Goal: Information Seeking & Learning: Learn about a topic

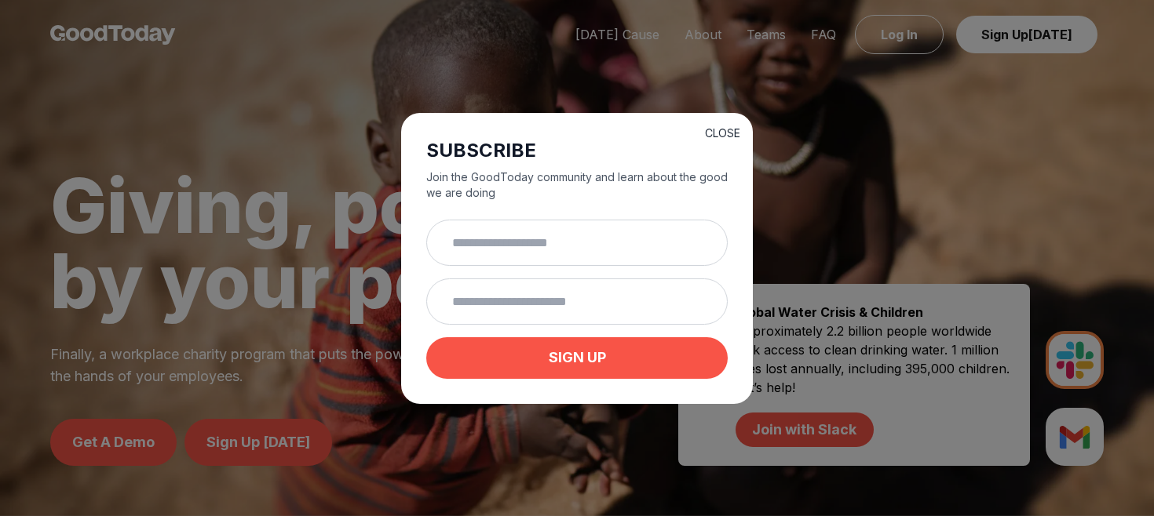
click at [721, 129] on button "CLOSE" at bounding box center [722, 134] width 35 height 16
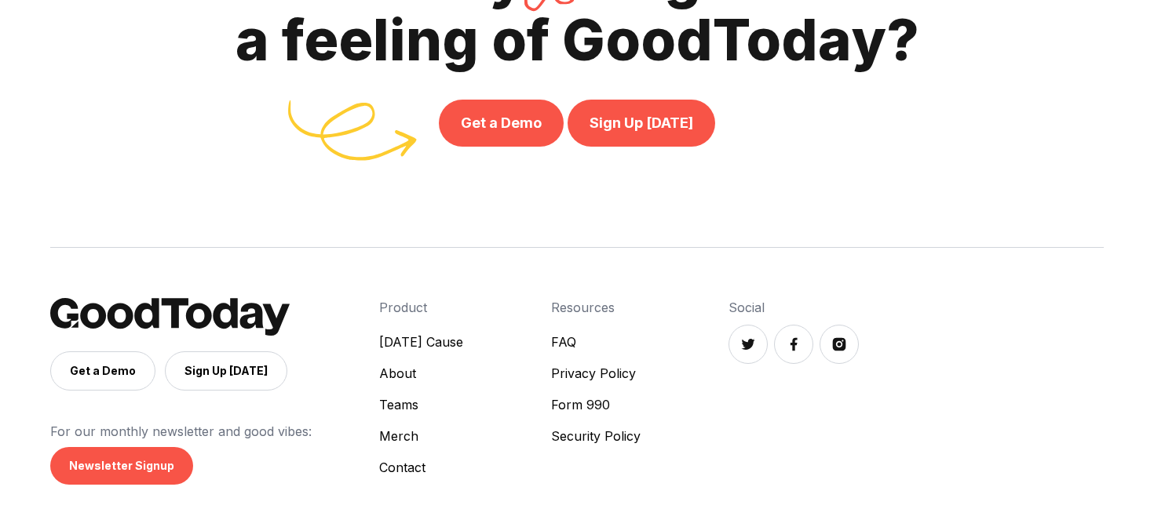
scroll to position [5383, 0]
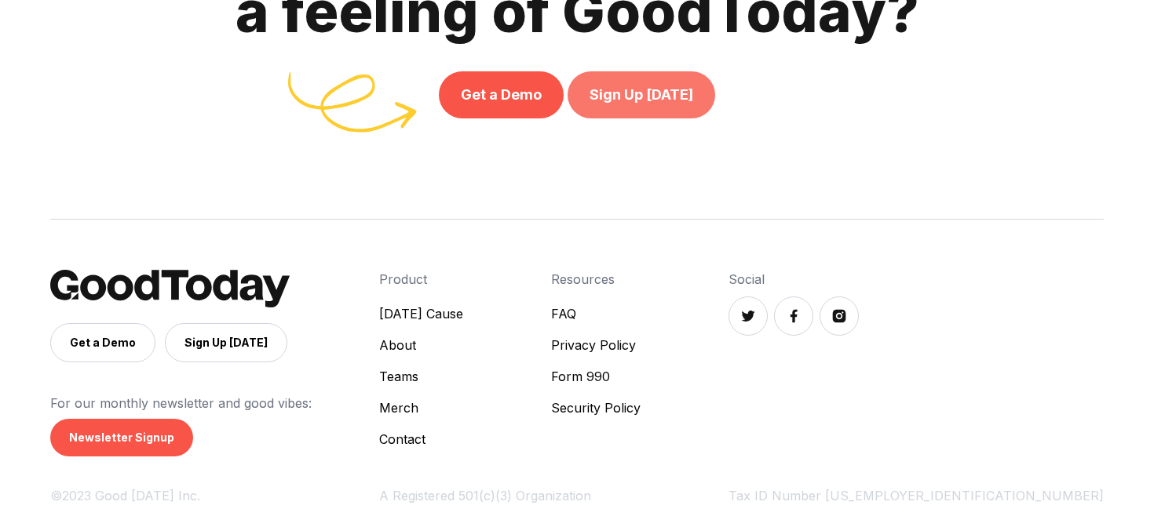
click at [640, 87] on link "Sign Up [DATE]" at bounding box center [641, 94] width 148 height 47
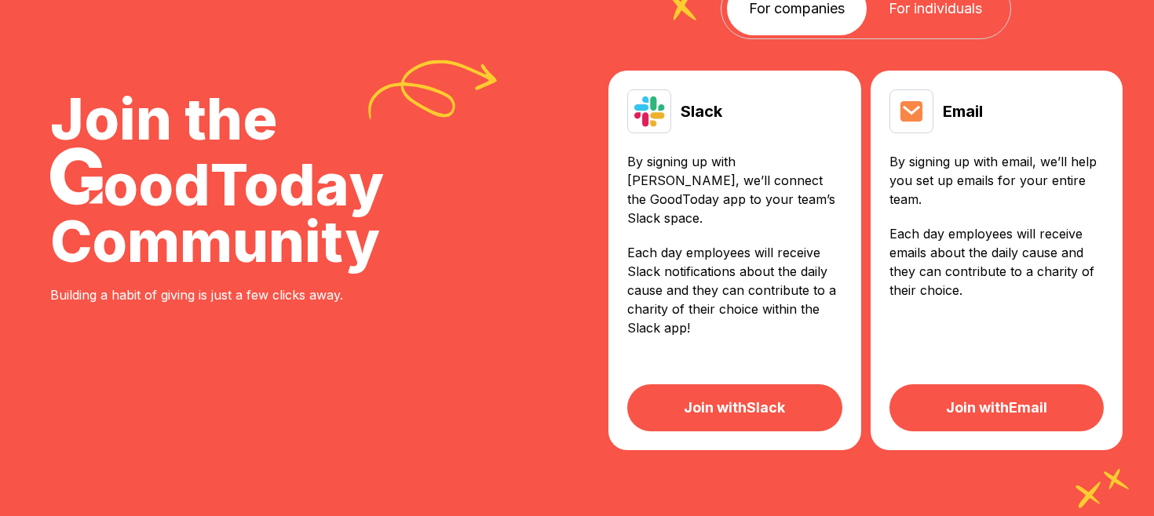
scroll to position [140, 0]
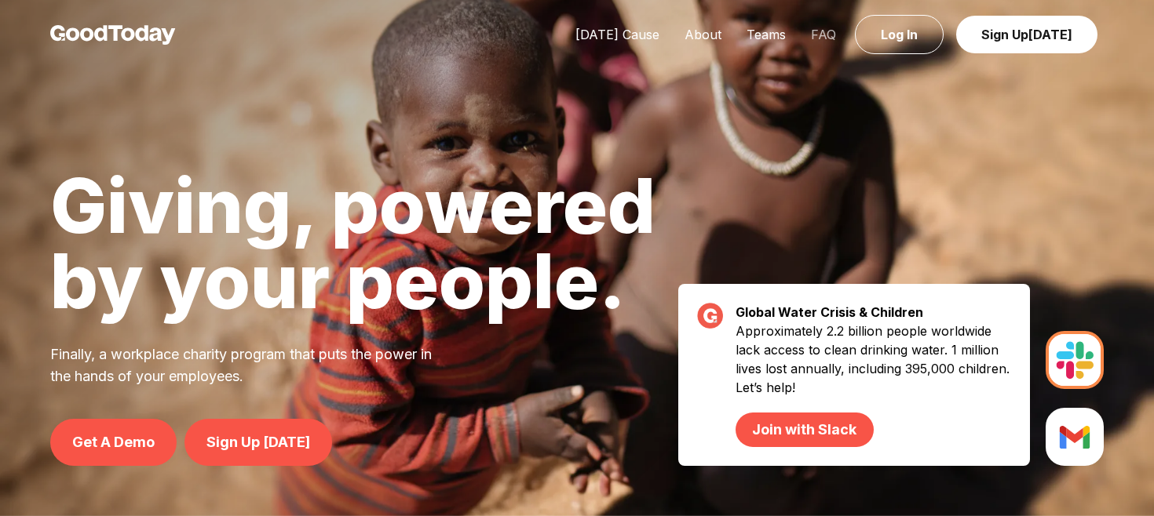
click at [830, 30] on link "FAQ" at bounding box center [823, 35] width 50 height 16
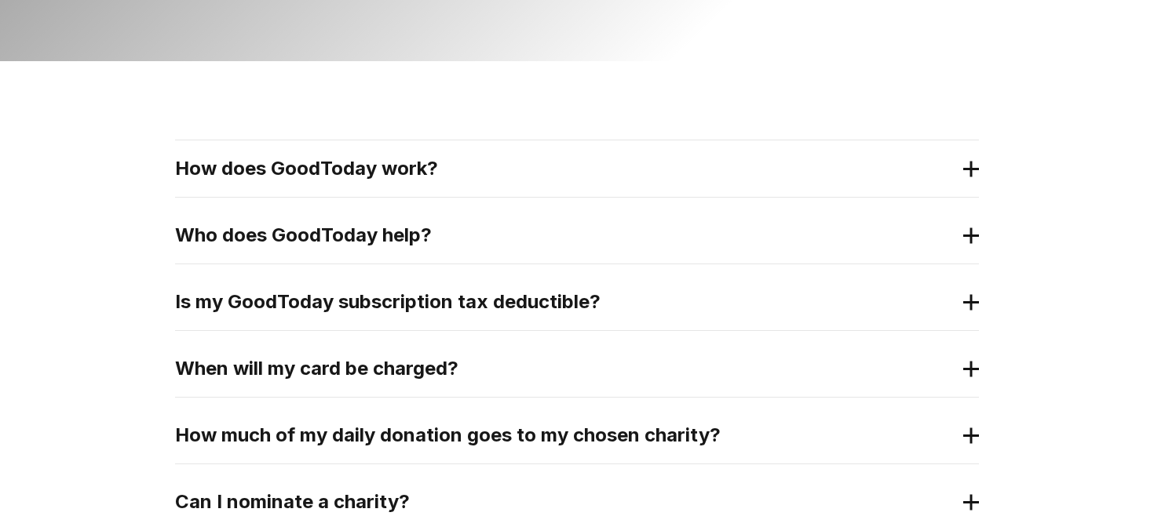
scroll to position [261, 0]
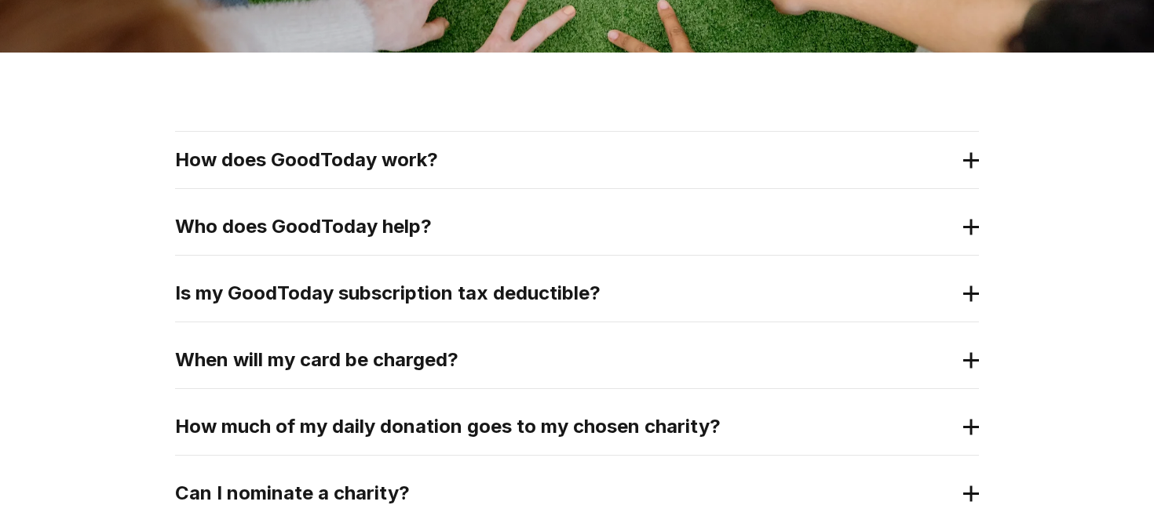
click at [971, 166] on 2 at bounding box center [971, 160] width 0 height 16
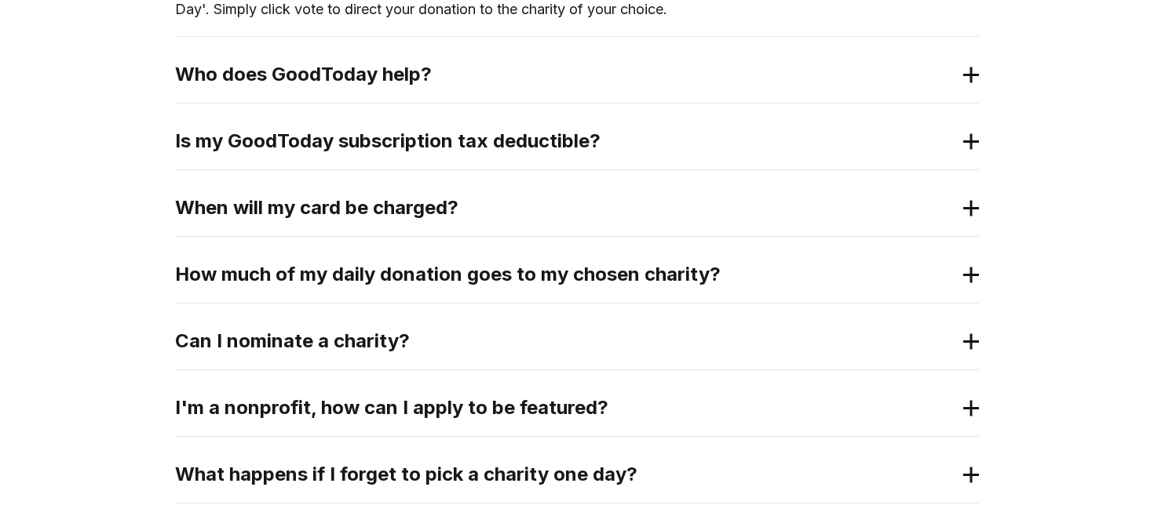
scroll to position [518, 0]
click at [971, 82] on 2 at bounding box center [971, 74] width 0 height 16
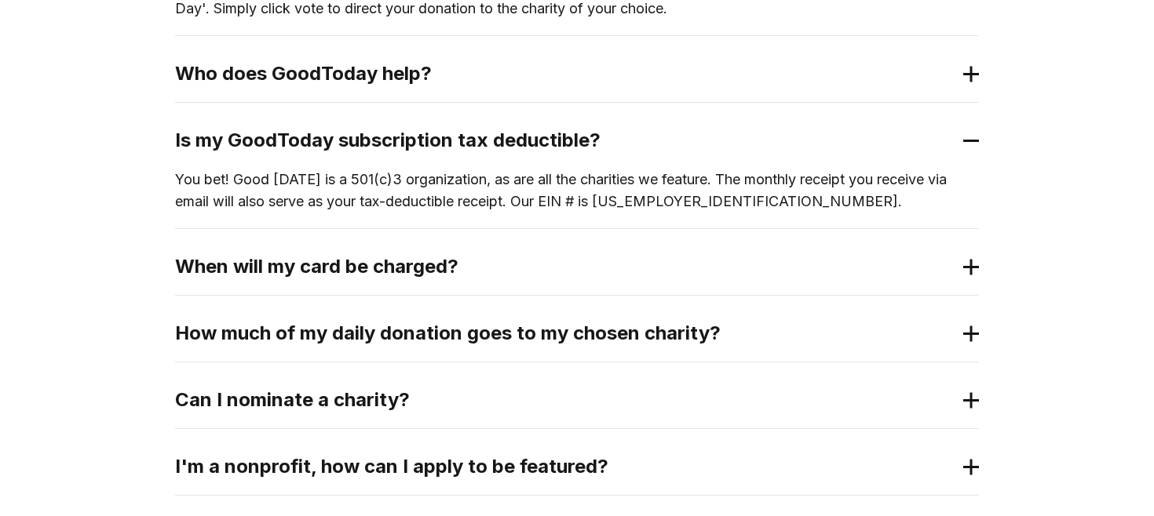
click at [970, 142] on icon at bounding box center [971, 141] width 16 height 16
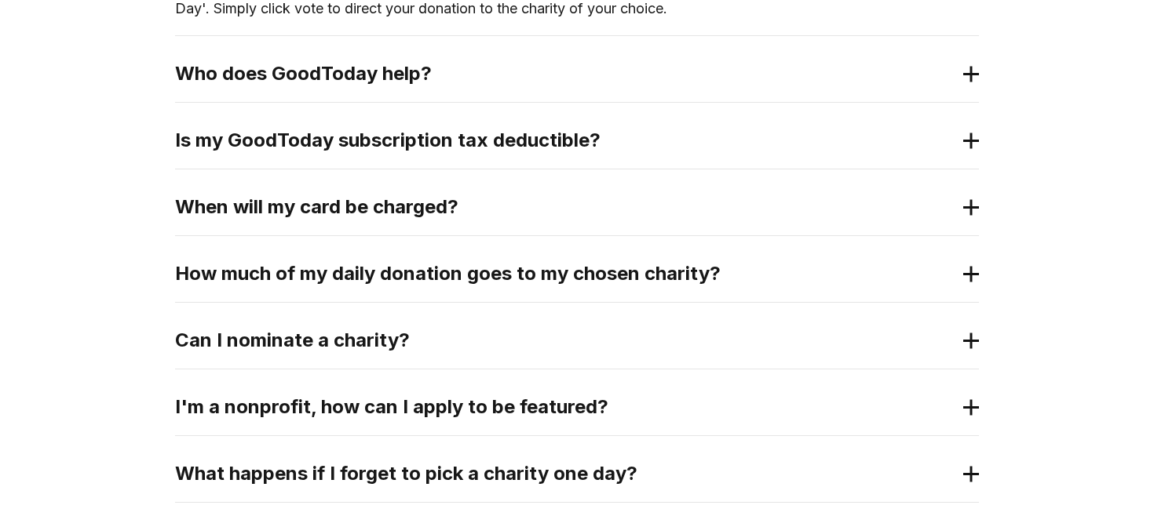
click at [977, 194] on div "When will my card be charged?" at bounding box center [577, 207] width 804 height 56
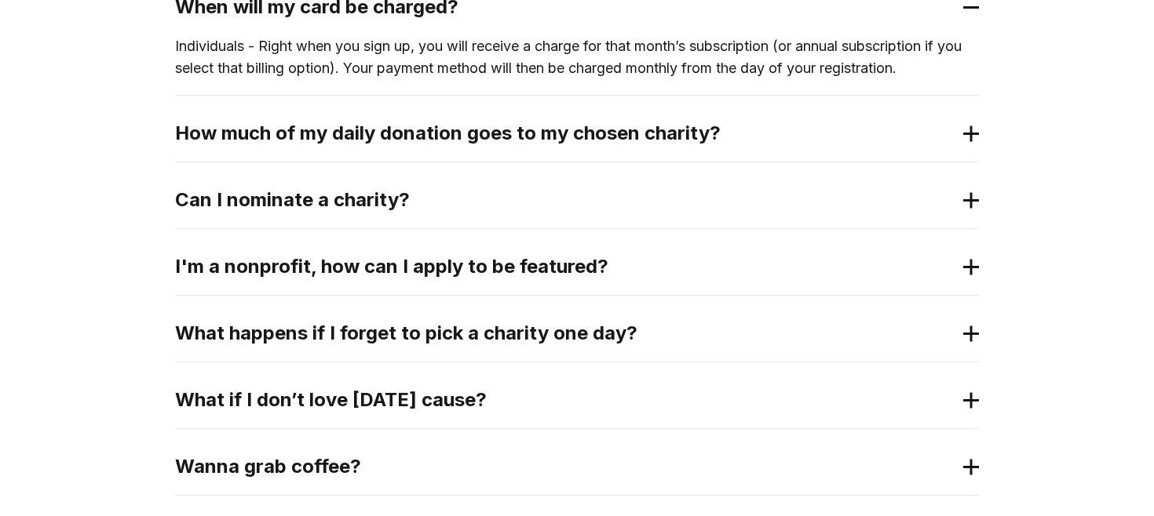
scroll to position [719, 0]
click at [963, 131] on icon at bounding box center [971, 133] width 16 height 16
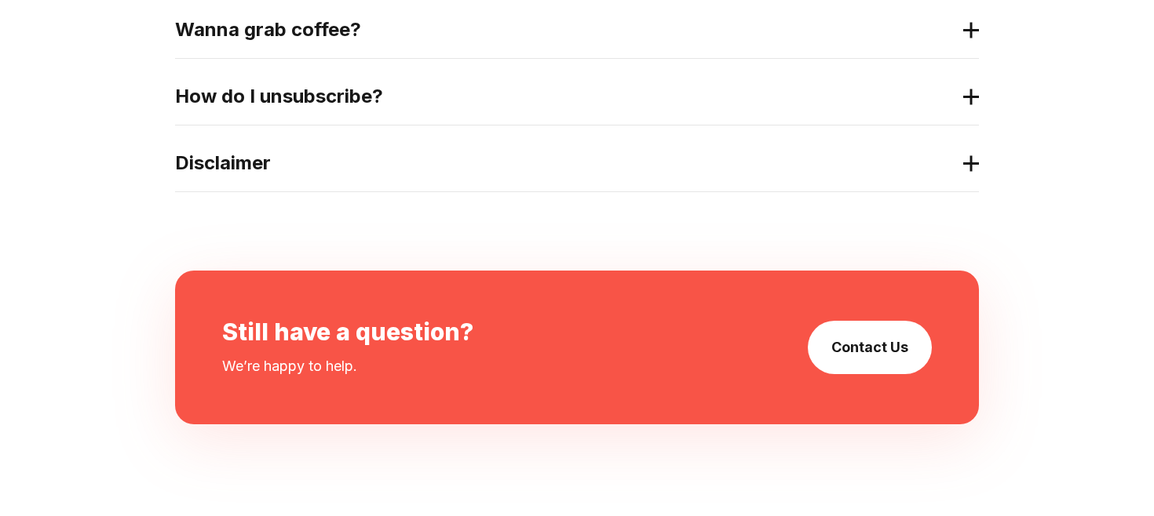
scroll to position [1206, 0]
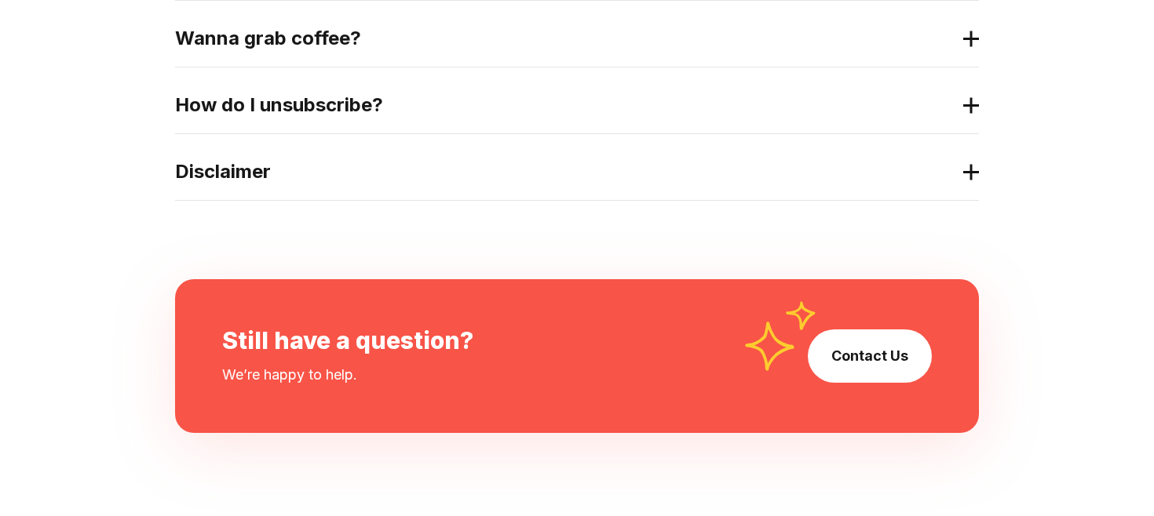
click at [967, 42] on icon at bounding box center [971, 39] width 16 height 16
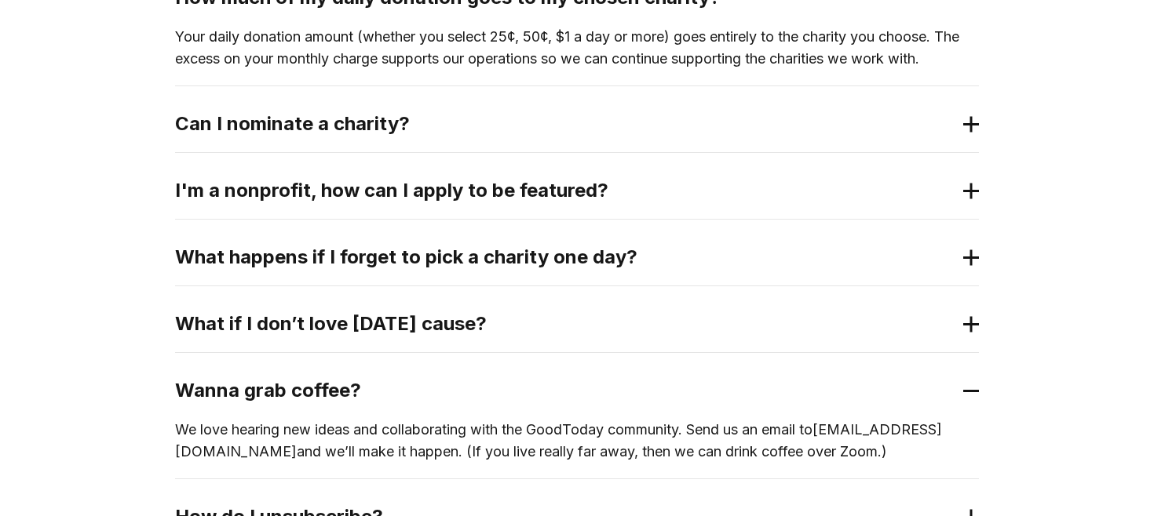
scroll to position [860, 0]
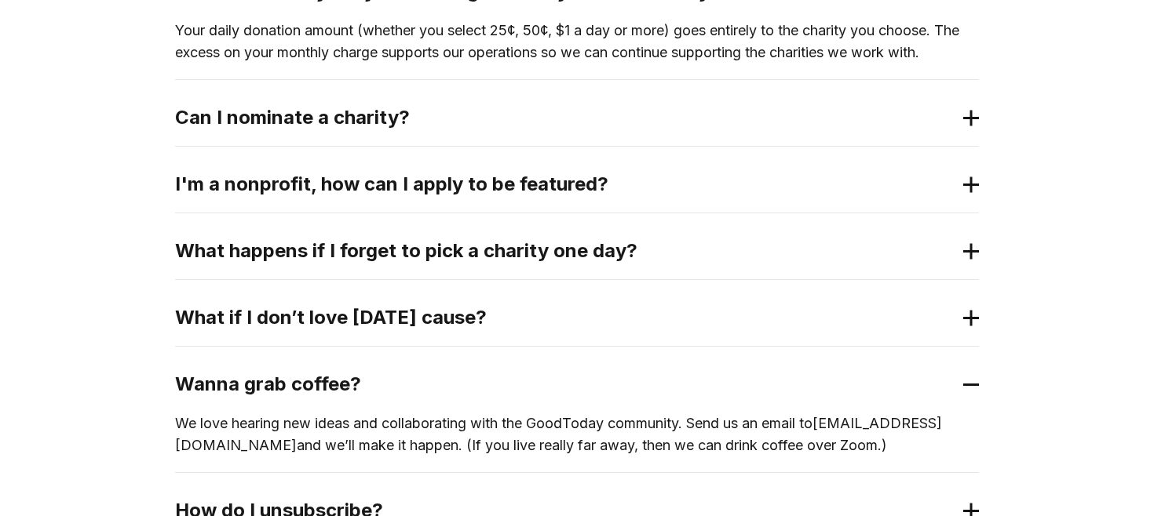
click at [971, 124] on icon at bounding box center [971, 118] width 16 height 16
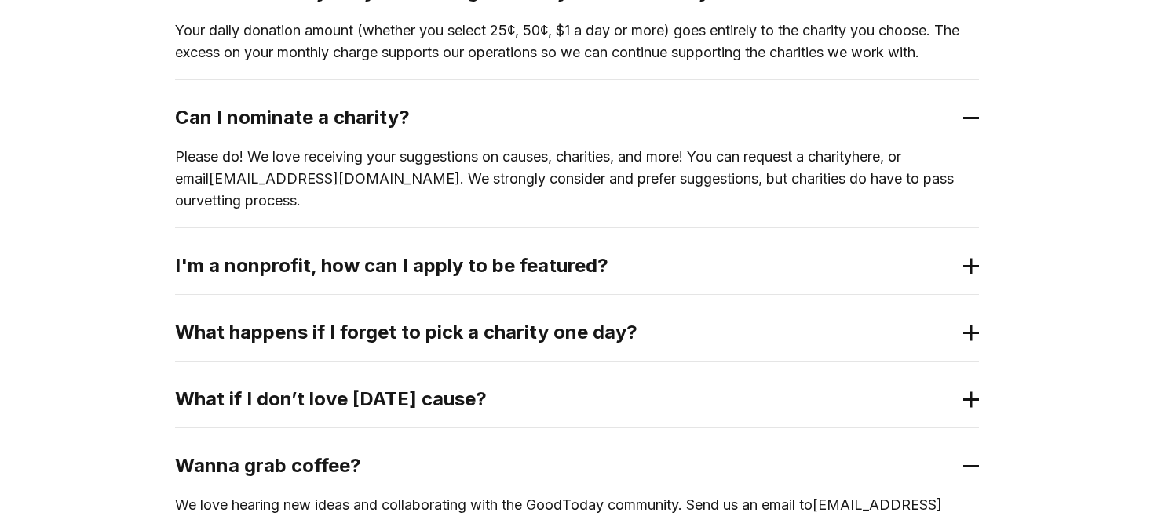
click at [960, 242] on div "I'm a nonprofit, how can I apply to be featured?" at bounding box center [577, 266] width 804 height 56
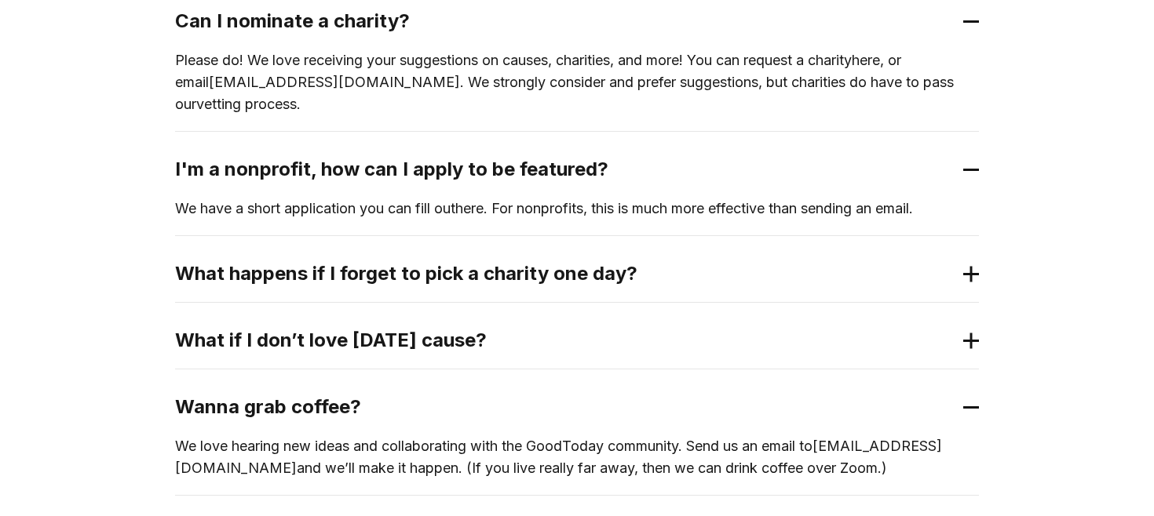
scroll to position [970, 0]
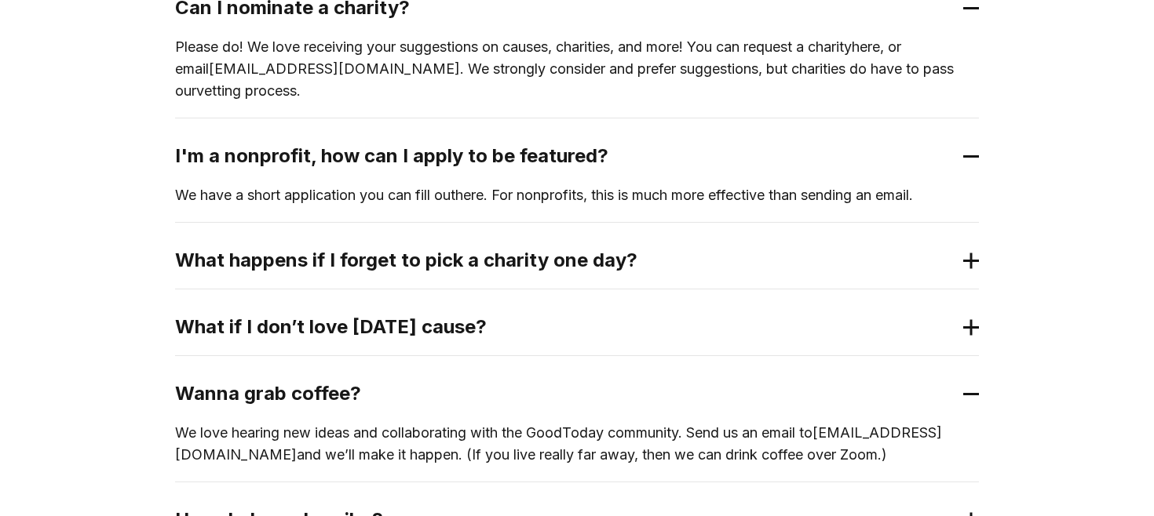
click at [483, 187] on link "here" at bounding box center [469, 195] width 28 height 16
click at [384, 248] on h2 "What happens if I forget to pick a charity one day?" at bounding box center [564, 260] width 778 height 25
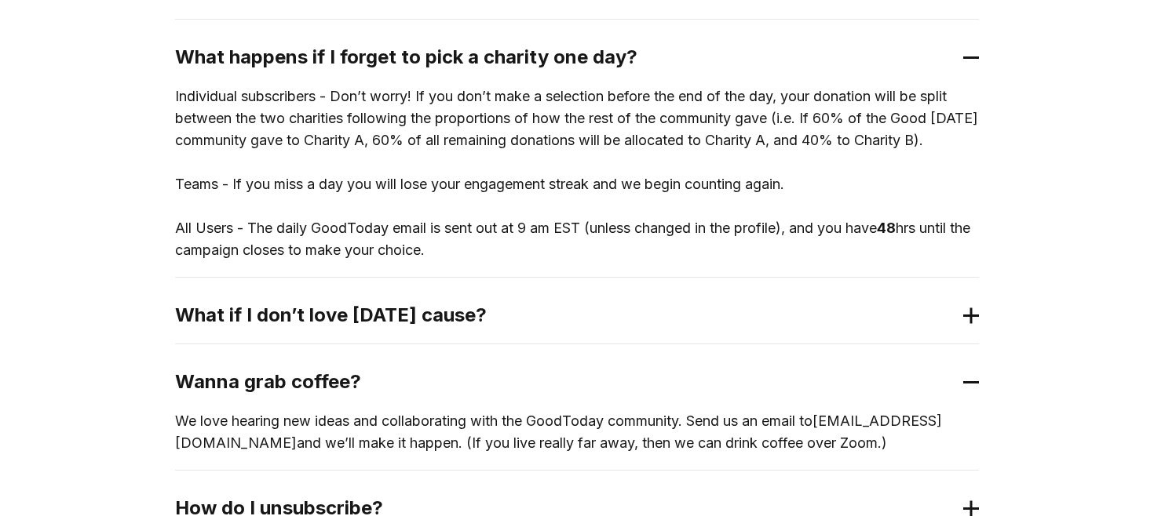
scroll to position [1181, 0]
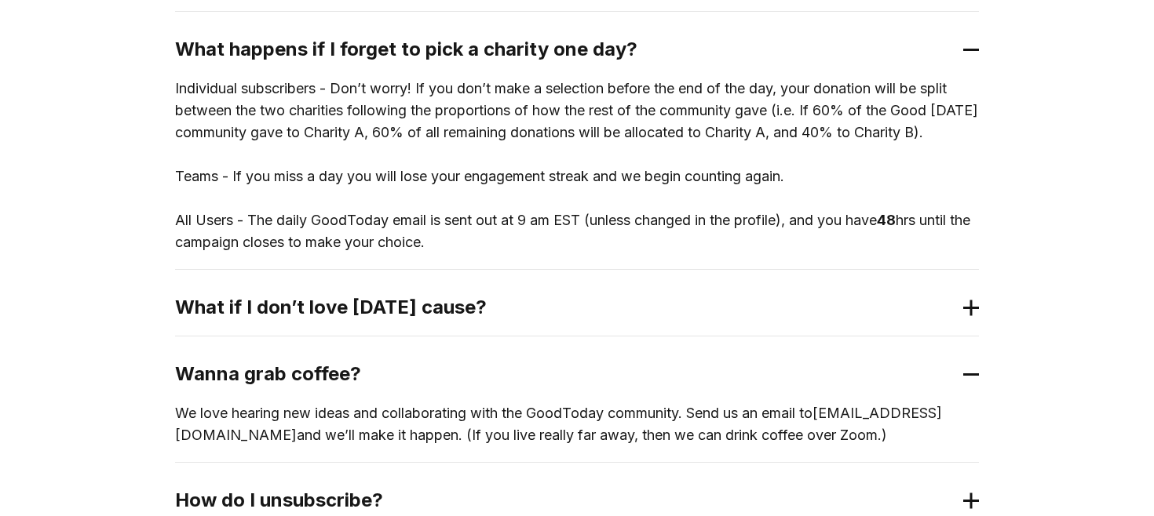
click at [242, 297] on h2 "What if I don’t love today’s cause?" at bounding box center [564, 307] width 778 height 25
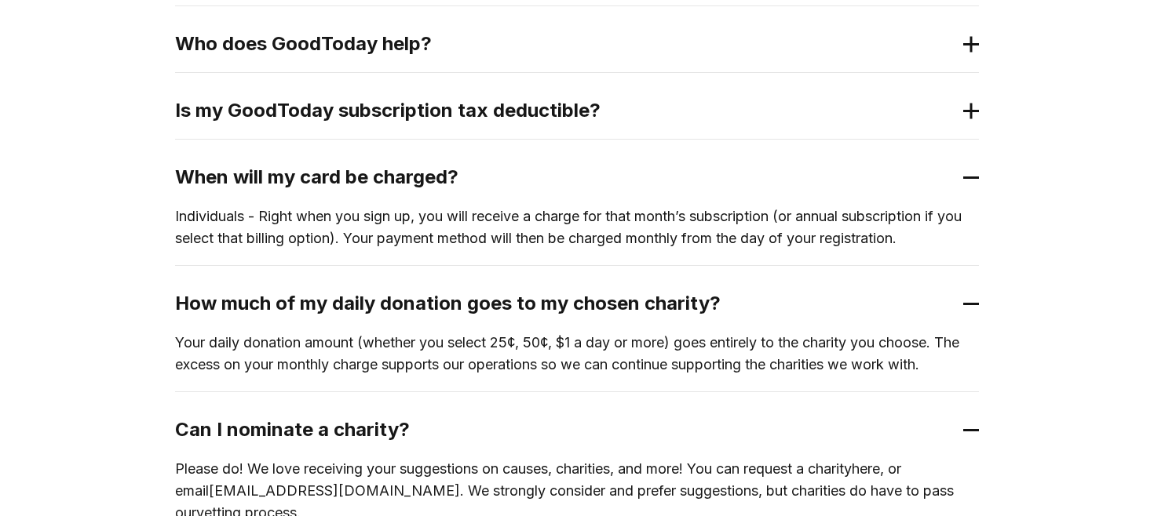
scroll to position [0, 0]
